Goal: Use online tool/utility: Utilize a website feature to perform a specific function

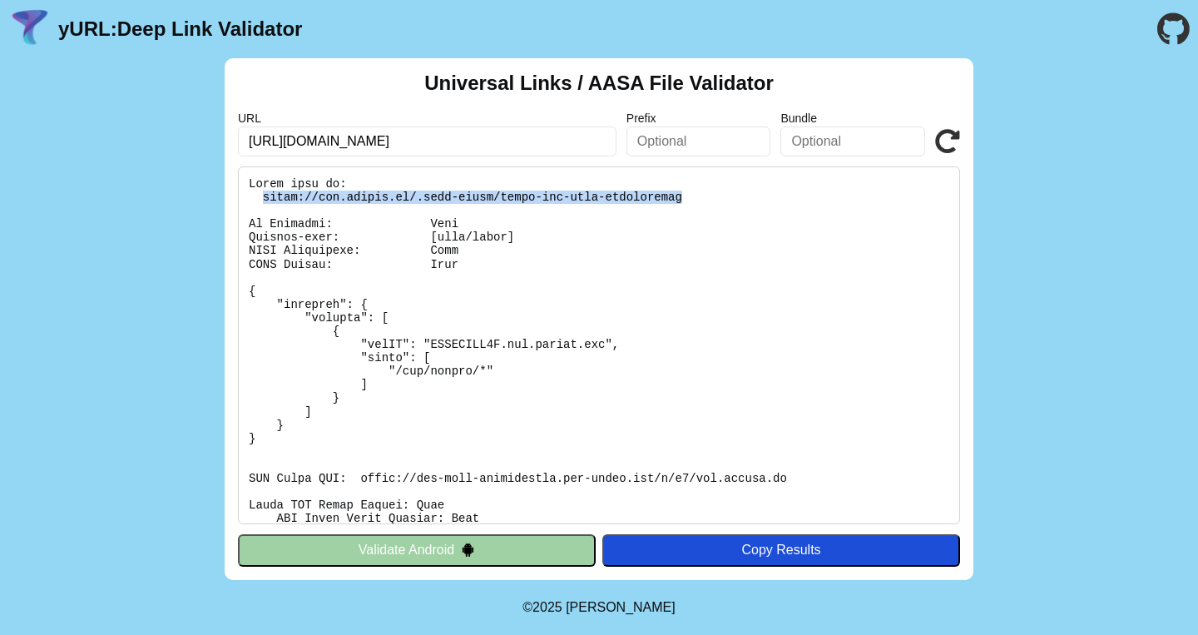
drag, startPoint x: 264, startPoint y: 194, endPoint x: 712, endPoint y: 263, distance: 453.9
click at [752, 200] on pre at bounding box center [599, 345] width 722 height 358
drag, startPoint x: 703, startPoint y: 283, endPoint x: 643, endPoint y: 273, distance: 60.7
click at [703, 283] on pre at bounding box center [599, 345] width 722 height 358
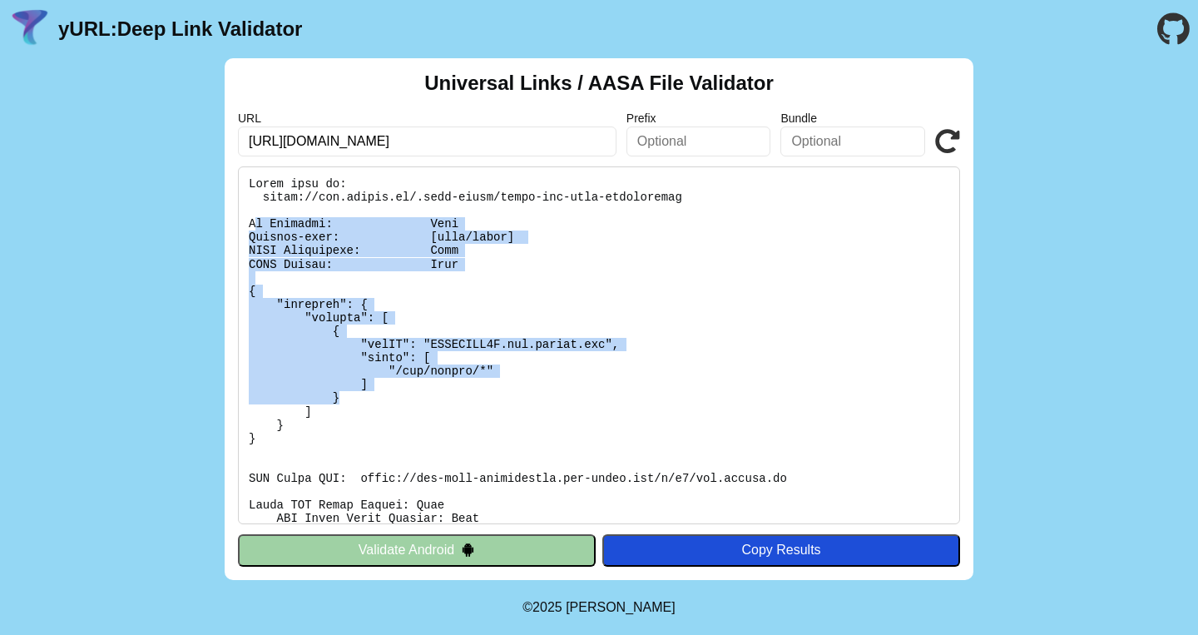
drag, startPoint x: 292, startPoint y: 222, endPoint x: 608, endPoint y: 414, distance: 370.1
click at [603, 403] on pre at bounding box center [599, 345] width 722 height 358
click at [608, 414] on pre at bounding box center [599, 345] width 722 height 358
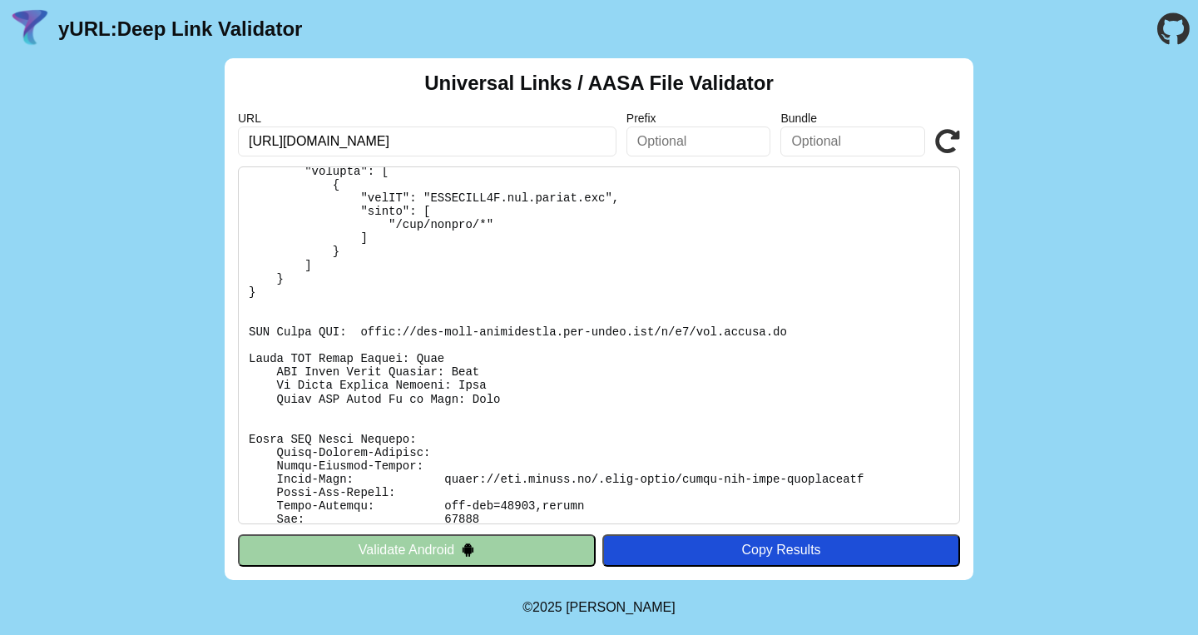
scroll to position [136, 0]
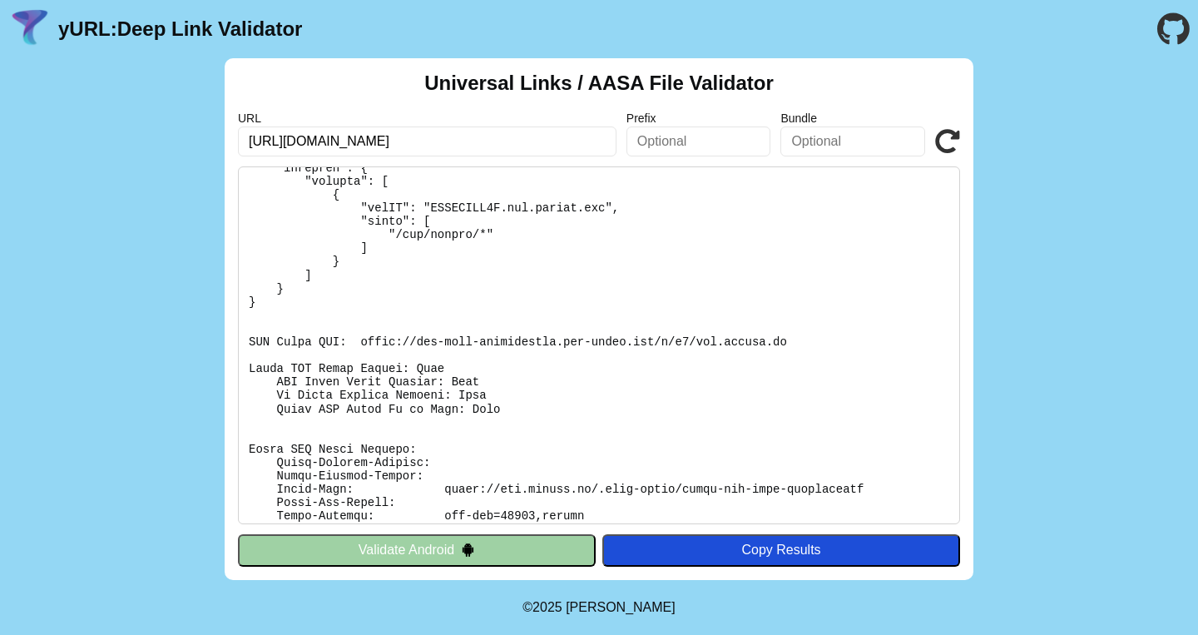
click at [460, 203] on pre at bounding box center [599, 345] width 722 height 358
drag, startPoint x: 460, startPoint y: 203, endPoint x: 504, endPoint y: 231, distance: 52.4
click at [460, 203] on pre at bounding box center [599, 345] width 722 height 358
click at [534, 211] on pre at bounding box center [599, 345] width 722 height 358
drag, startPoint x: 509, startPoint y: 208, endPoint x: 603, endPoint y: 211, distance: 94.1
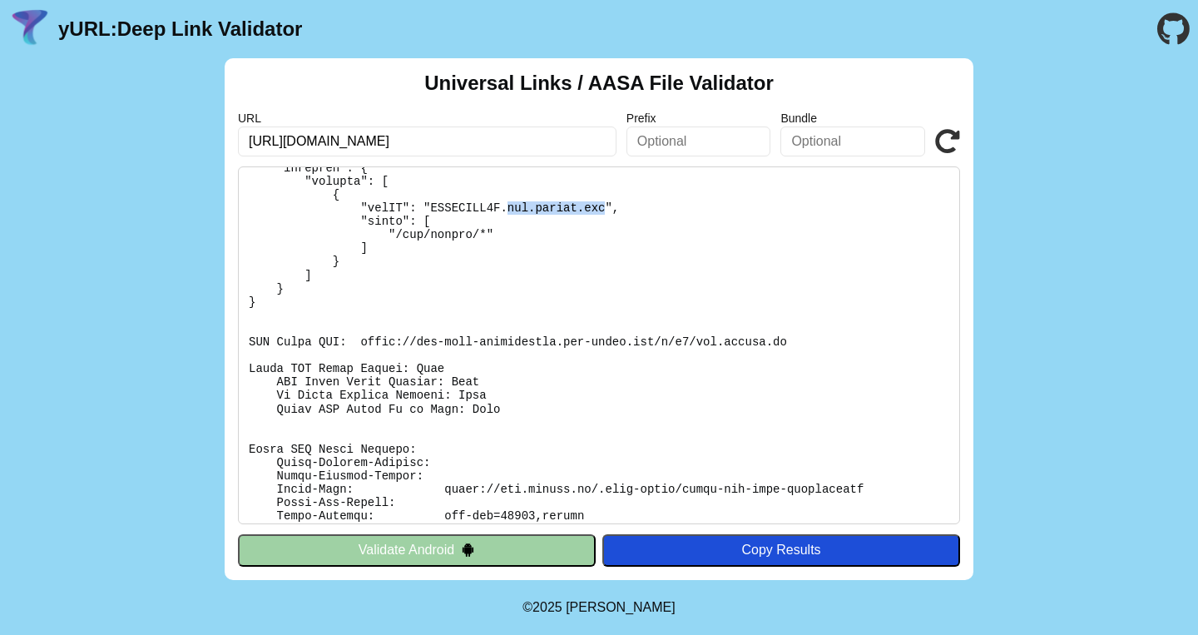
click at [603, 211] on pre at bounding box center [599, 345] width 722 height 358
click at [604, 211] on pre at bounding box center [599, 345] width 722 height 358
click at [449, 206] on pre at bounding box center [599, 345] width 722 height 358
drag, startPoint x: 450, startPoint y: 206, endPoint x: 461, endPoint y: 206, distance: 10.8
click at [449, 206] on pre at bounding box center [599, 345] width 722 height 358
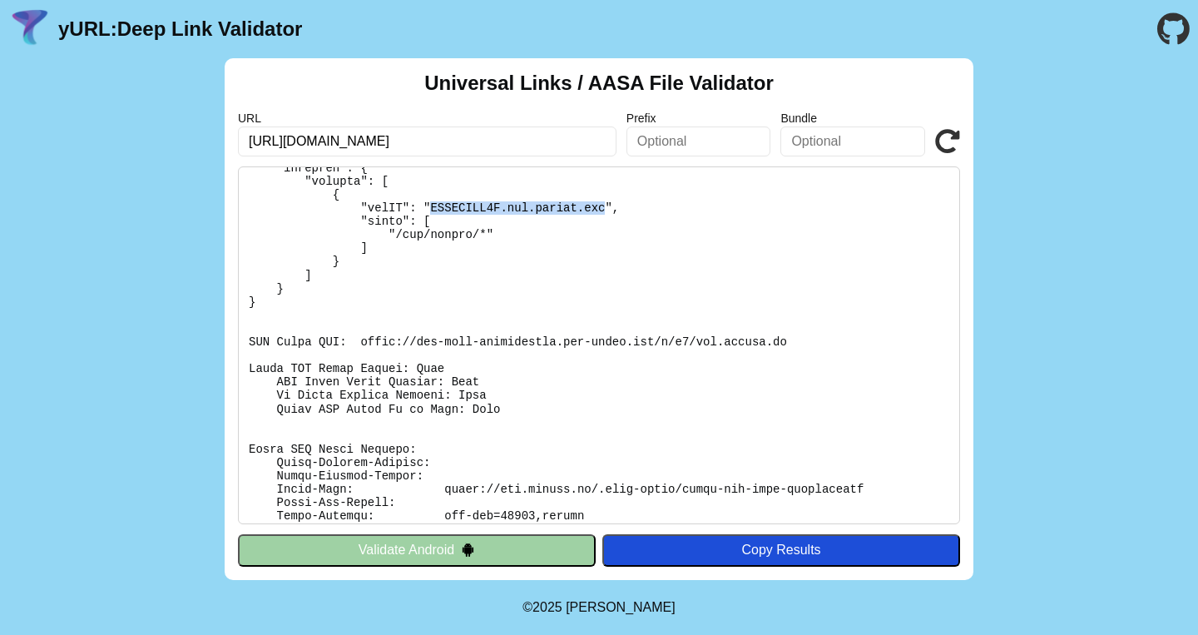
click at [542, 210] on pre at bounding box center [599, 345] width 722 height 358
drag, startPoint x: 458, startPoint y: 208, endPoint x: 622, endPoint y: 223, distance: 164.6
click at [605, 209] on pre at bounding box center [599, 345] width 722 height 358
click at [622, 223] on pre at bounding box center [599, 345] width 722 height 358
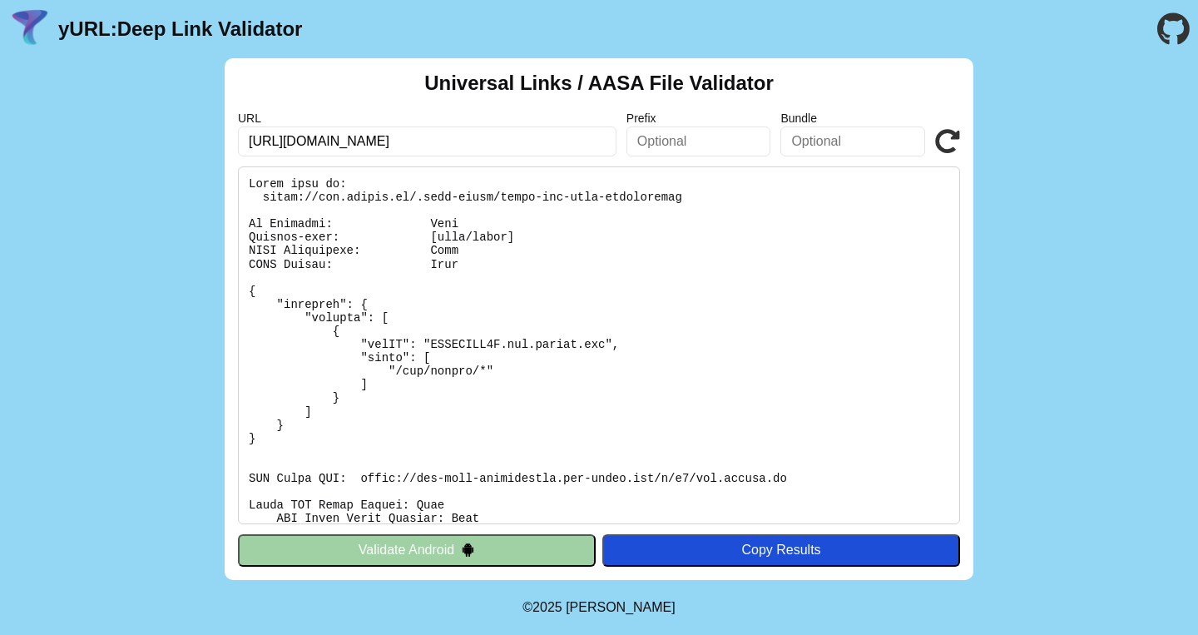
scroll to position [0, 0]
click at [1046, 335] on div "Universal Links / AASA File Validator URL [URL][DOMAIN_NAME] Prefix Bundle Vali…" at bounding box center [599, 319] width 1198 height 522
